Goal: Information Seeking & Learning: Learn about a topic

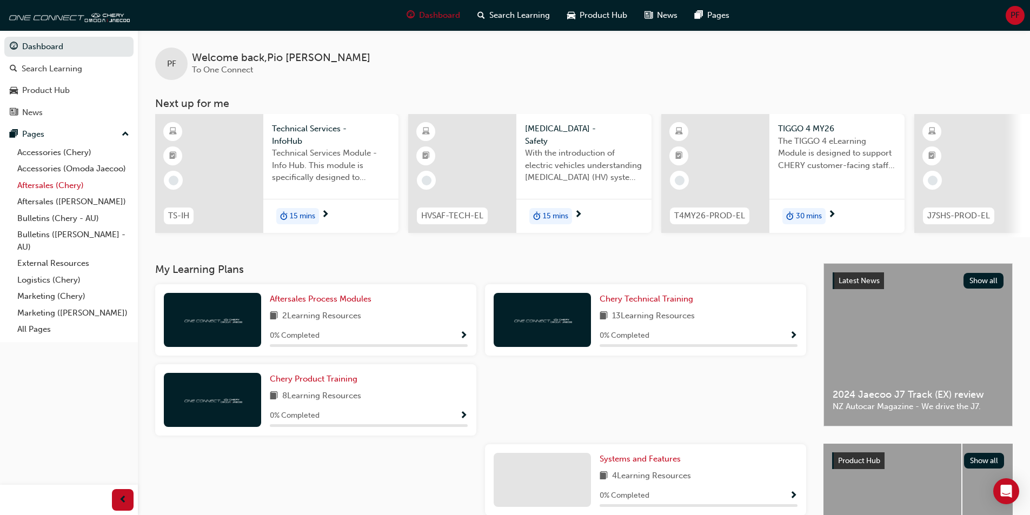
click at [65, 187] on link "Aftersales (Chery)" at bounding box center [73, 185] width 121 height 17
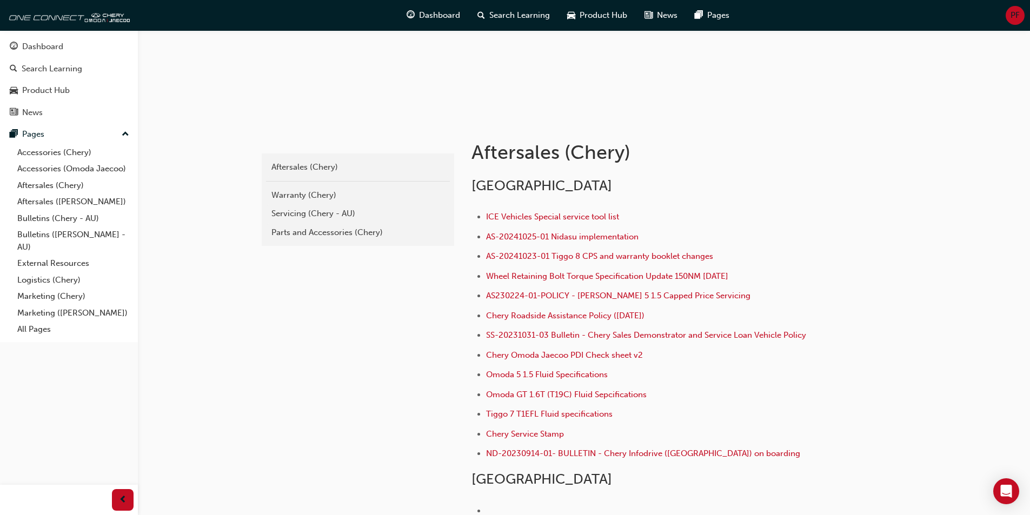
scroll to position [162, 0]
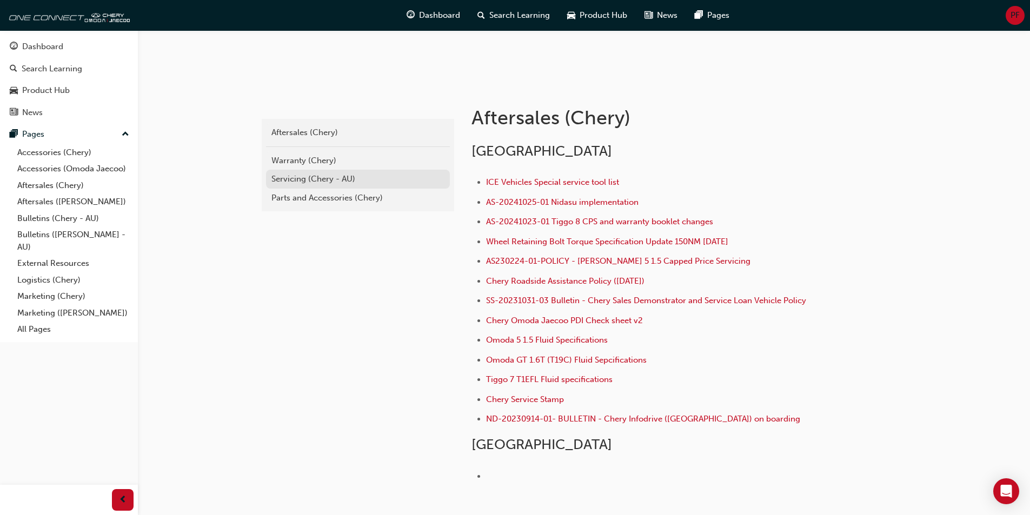
click at [290, 182] on div "Servicing (Chery - AU)" at bounding box center [357, 179] width 173 height 12
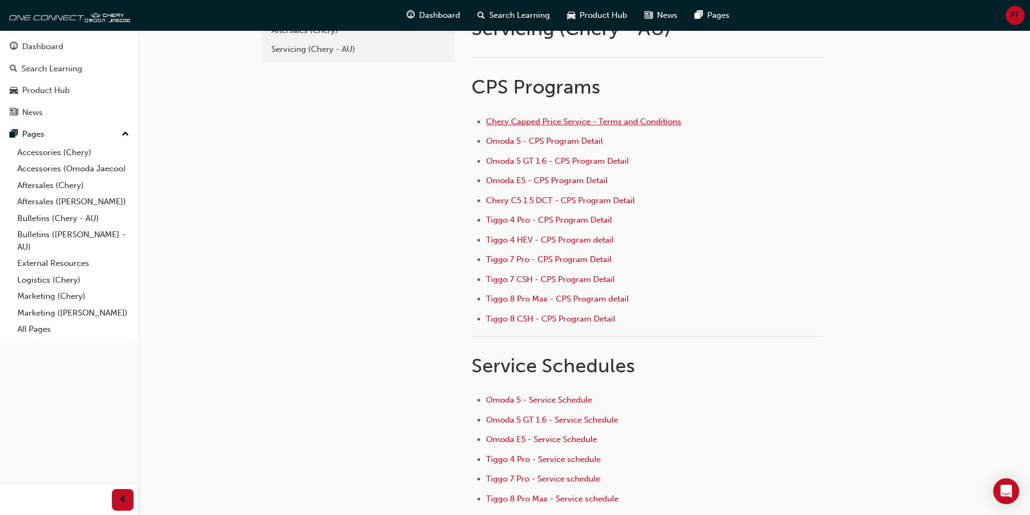
scroll to position [37, 0]
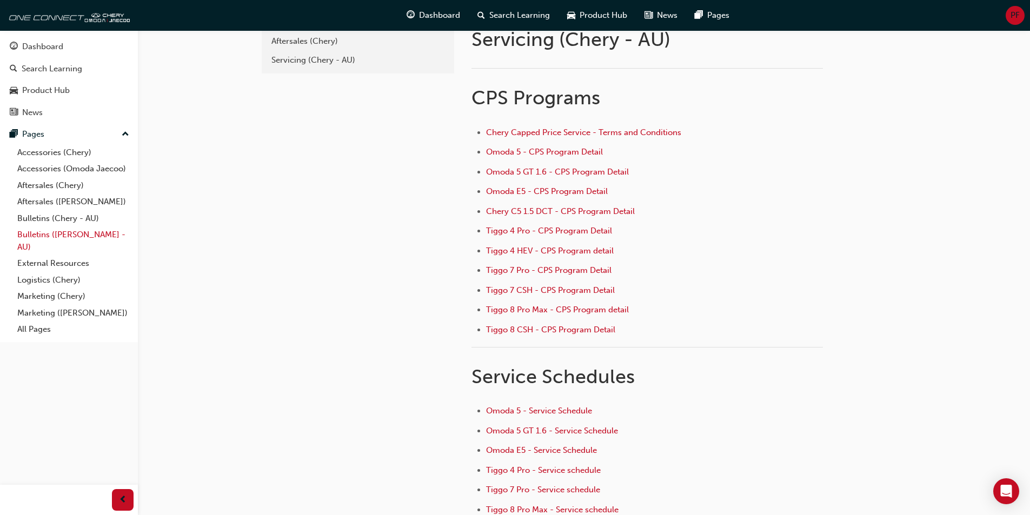
click at [51, 237] on link "Bulletins ([PERSON_NAME] - AU)" at bounding box center [73, 240] width 121 height 29
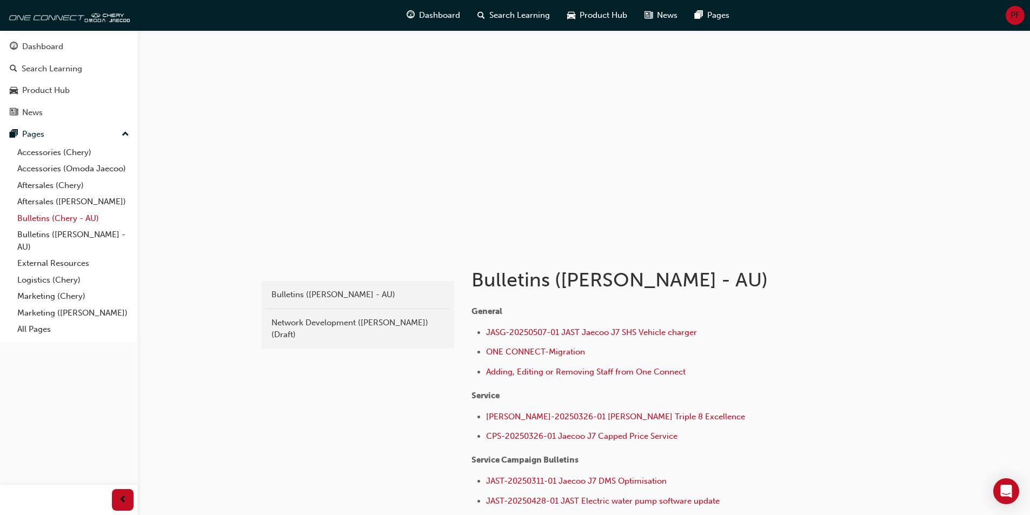
click at [46, 215] on link "Bulletins (Chery - AU)" at bounding box center [73, 218] width 121 height 17
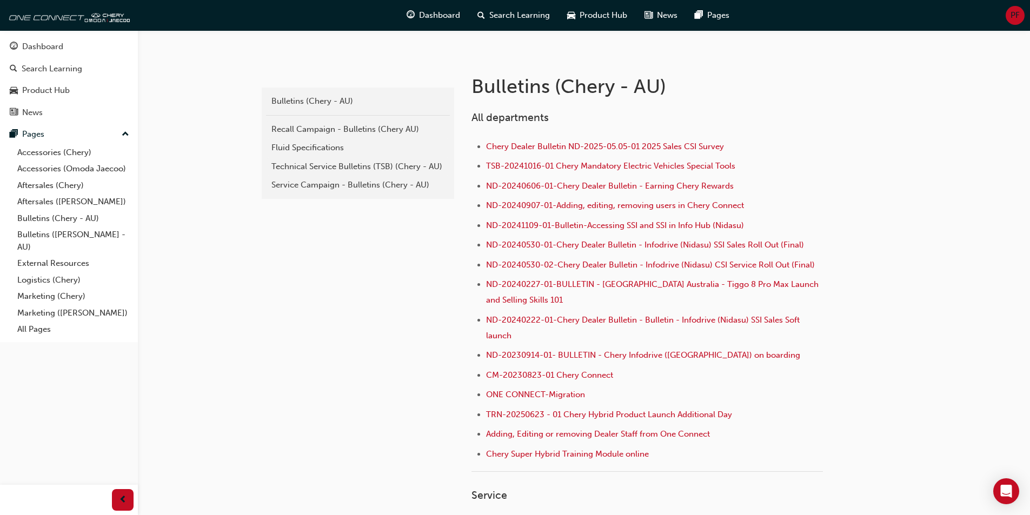
scroll to position [162, 0]
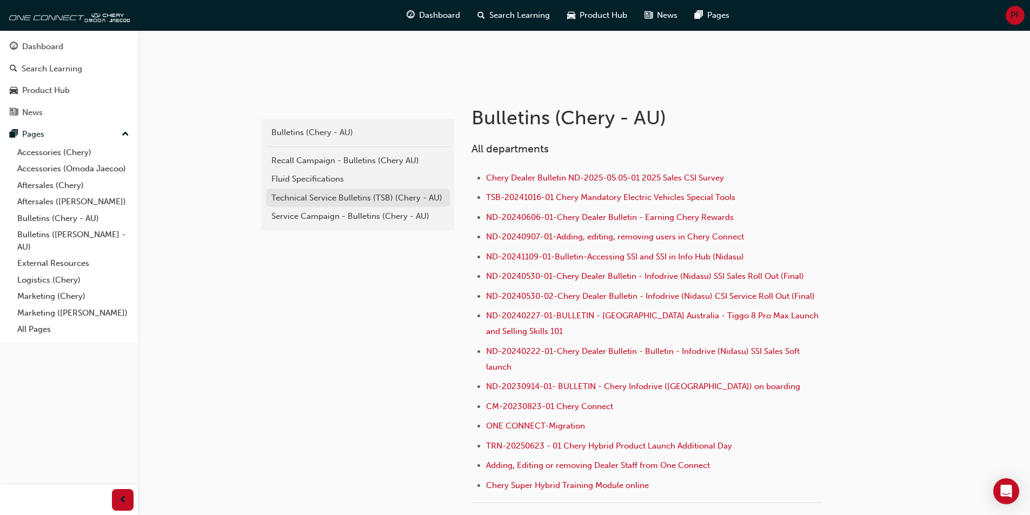
click at [354, 199] on div "Technical Service Bulletins (TSB) (Chery - AU)" at bounding box center [357, 198] width 173 height 12
